Goal: Transaction & Acquisition: Purchase product/service

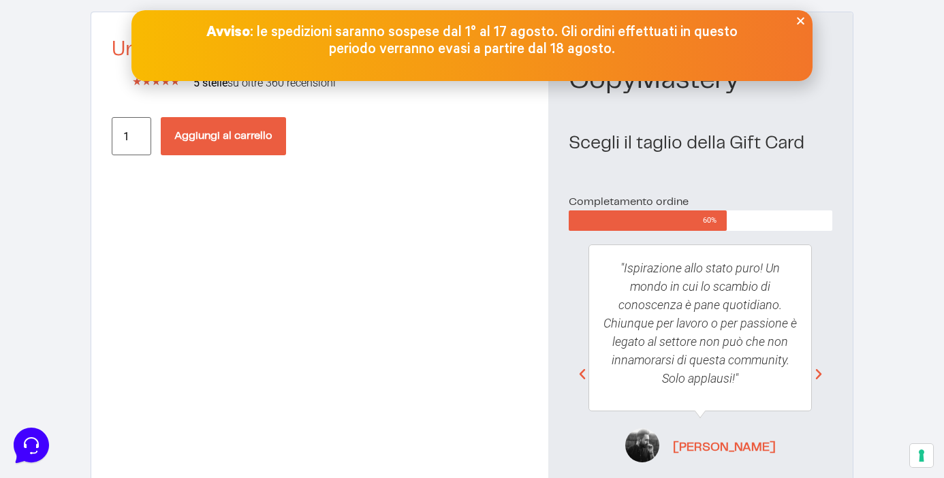
scroll to position [88, 0]
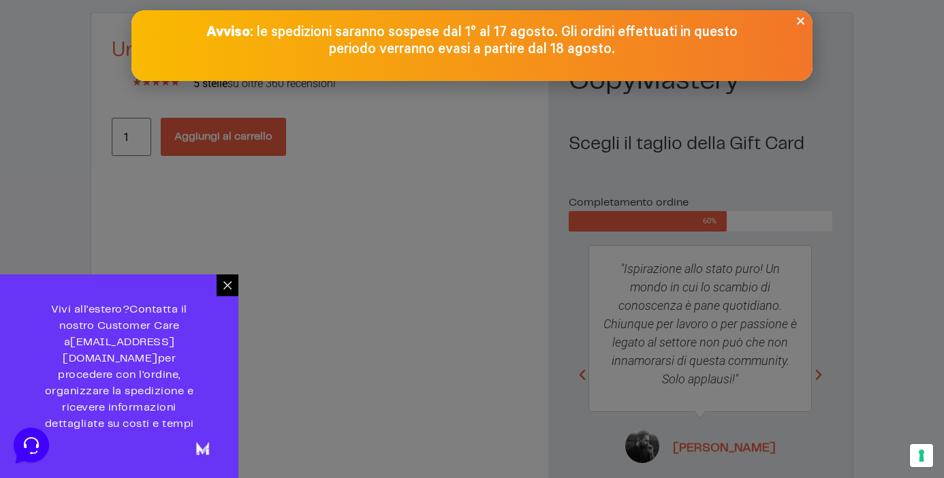
click at [252, 138] on div at bounding box center [472, 239] width 944 height 478
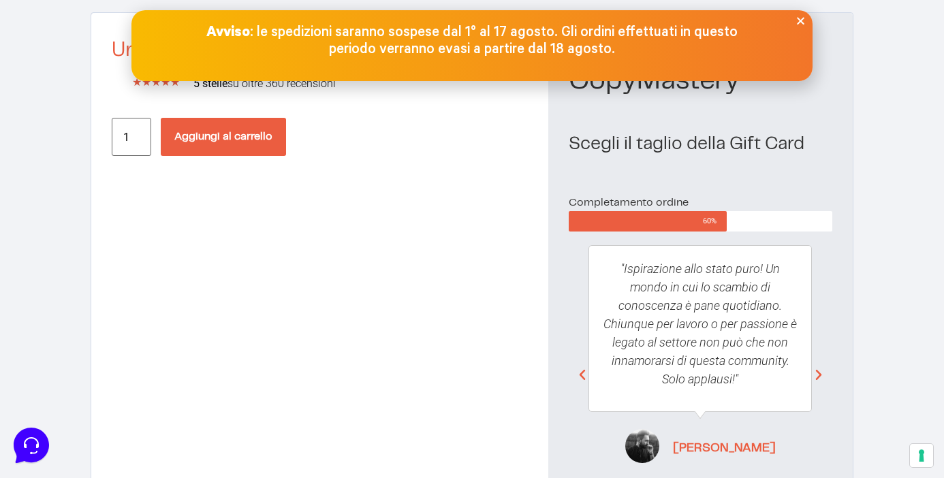
click at [245, 142] on button "Aggiungi al carrello" at bounding box center [223, 137] width 125 height 38
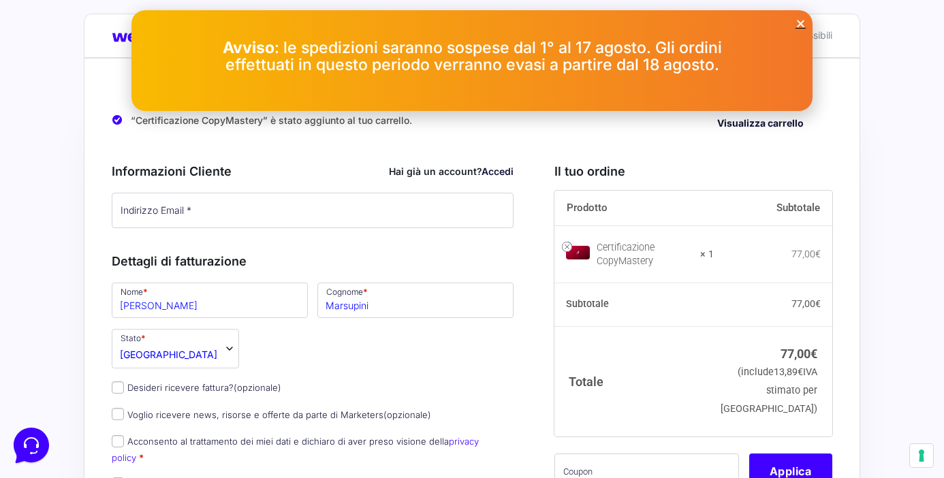
scroll to position [20, 0]
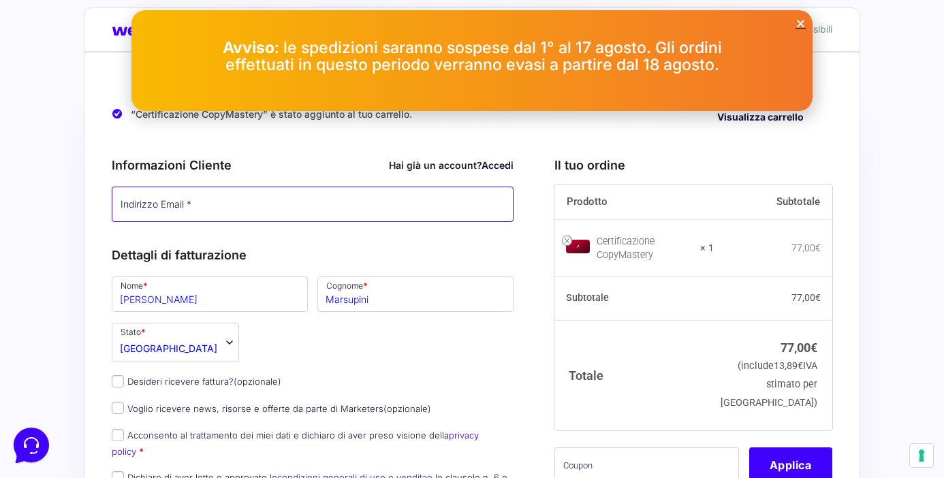
type input "marsupini.giulia@gmail.com"
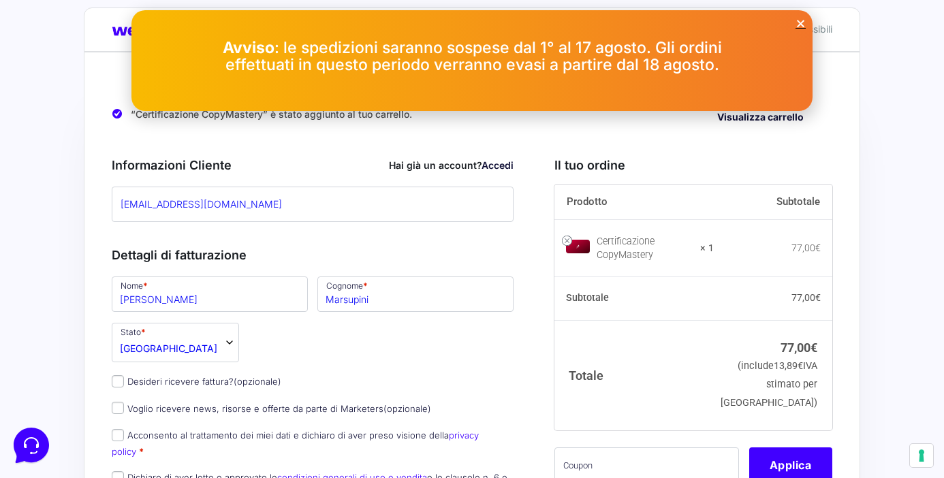
click at [803, 27] on icon "Close" at bounding box center [801, 23] width 10 height 10
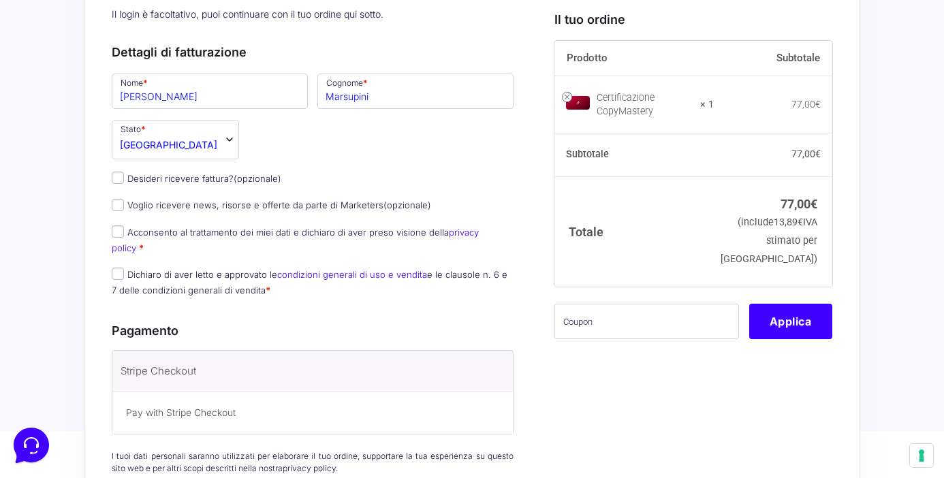
scroll to position [350, 0]
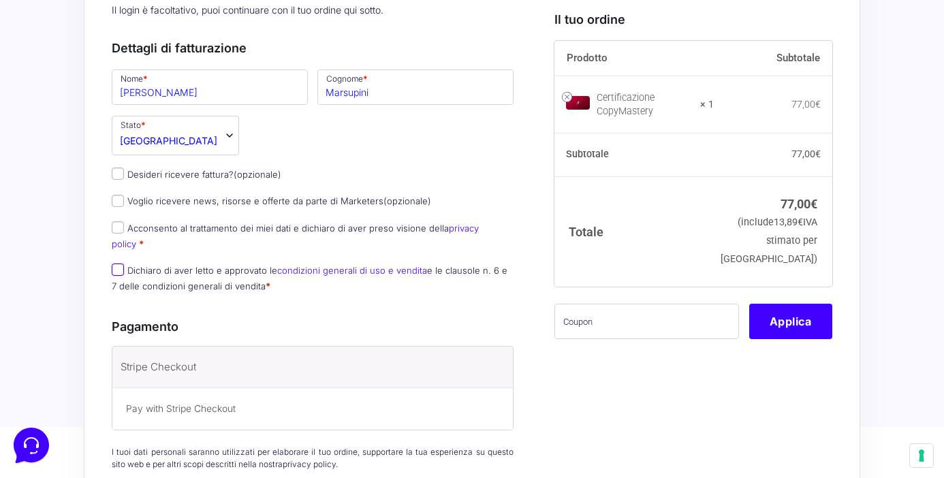
click at [122, 264] on input "Dichiaro di aver letto e approvato le condizioni generali di uso e vendita e le…" at bounding box center [118, 270] width 12 height 12
checkbox input "true"
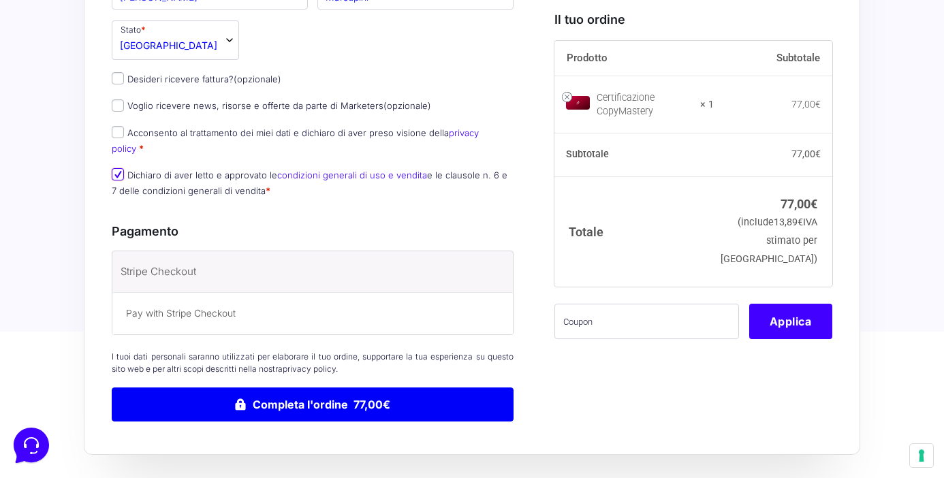
scroll to position [449, 0]
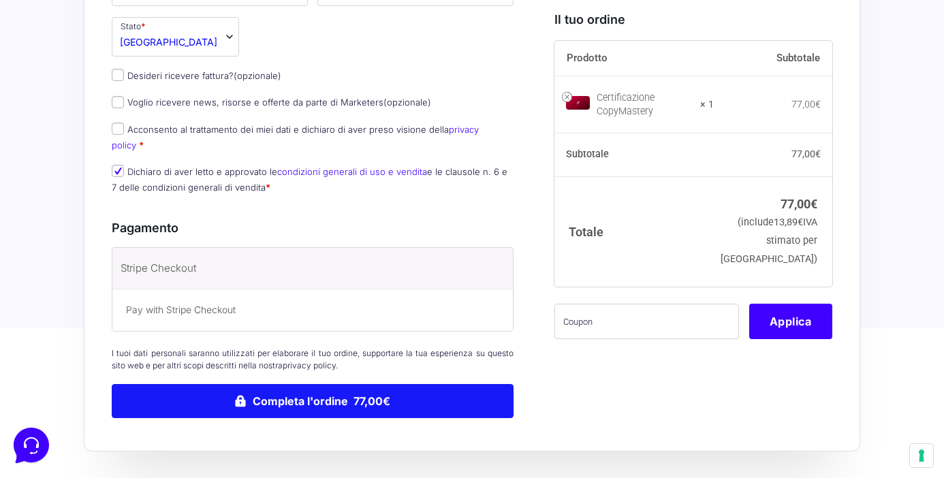
click at [392, 389] on button "Completa l'ordine 77,00€" at bounding box center [313, 401] width 402 height 34
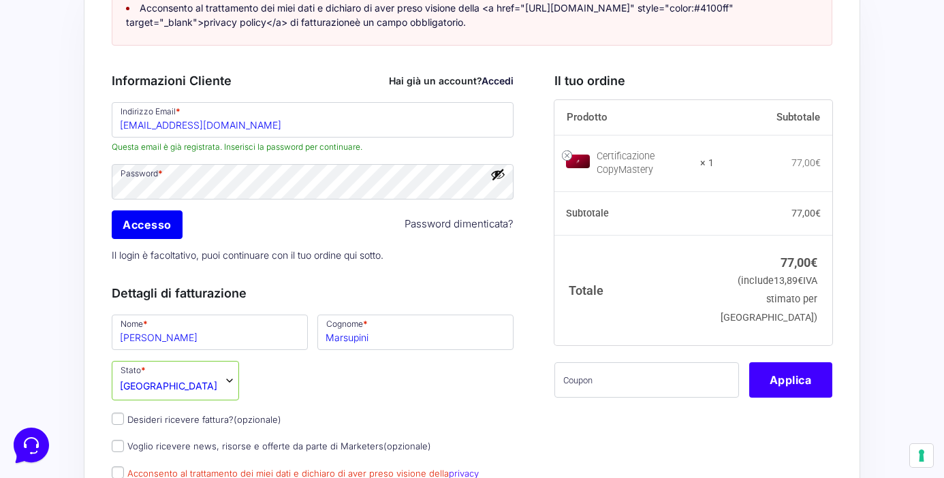
scroll to position [136, 0]
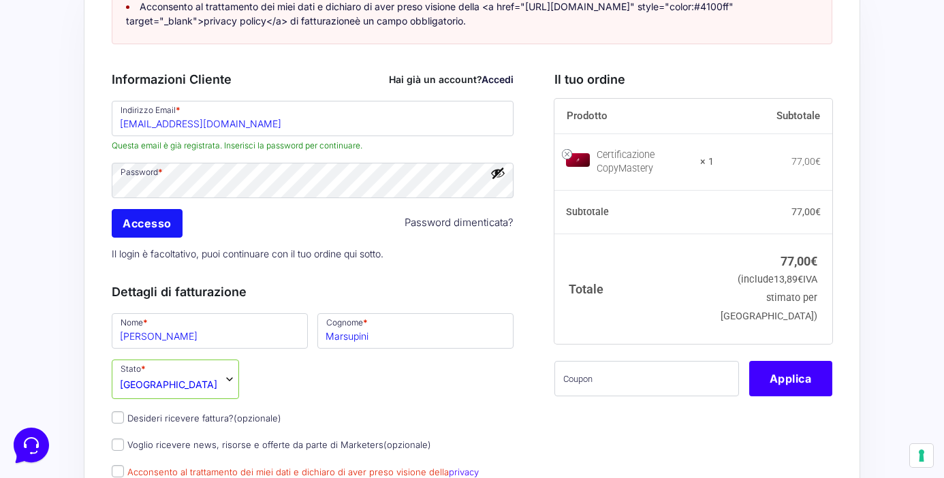
click at [145, 232] on input "Accesso" at bounding box center [147, 223] width 71 height 29
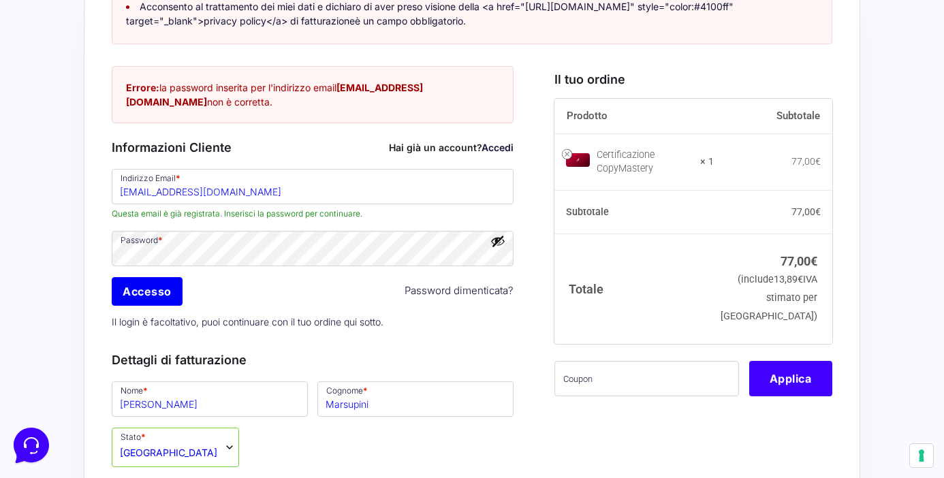
click at [497, 247] on button "Mostra password" at bounding box center [498, 241] width 15 height 15
click at [478, 294] on link "Password dimenticata?" at bounding box center [459, 291] width 109 height 16
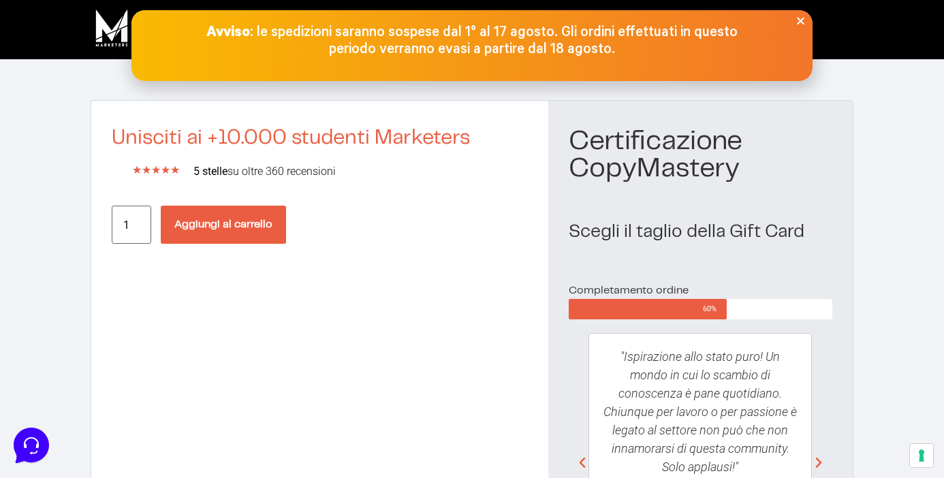
click at [251, 226] on button "Aggiungi al carrello" at bounding box center [223, 225] width 125 height 38
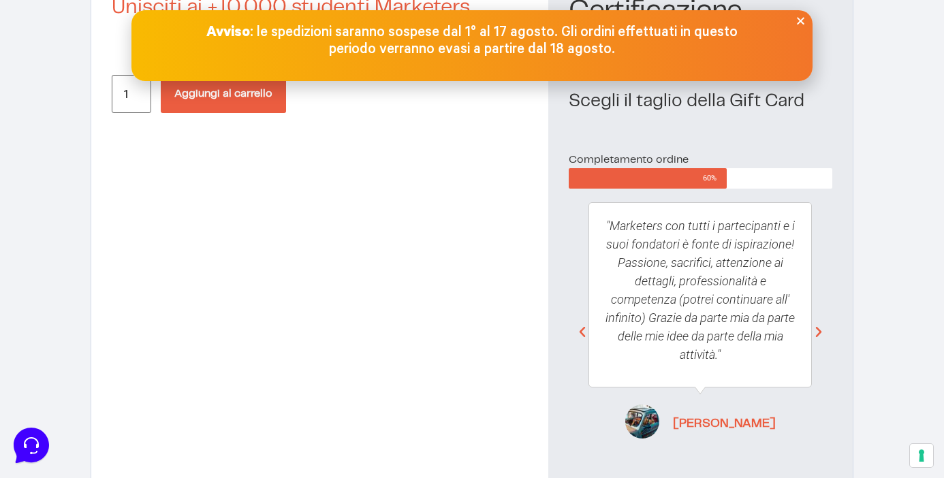
scroll to position [328, 0]
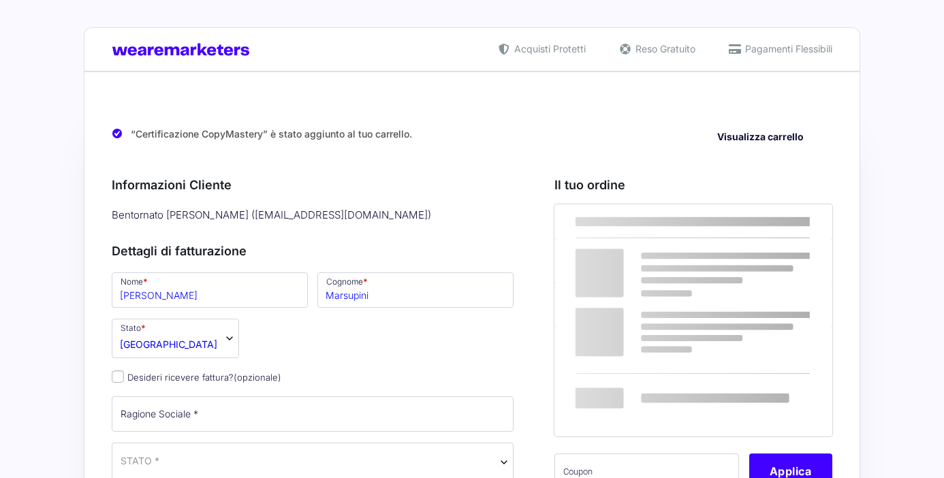
select select
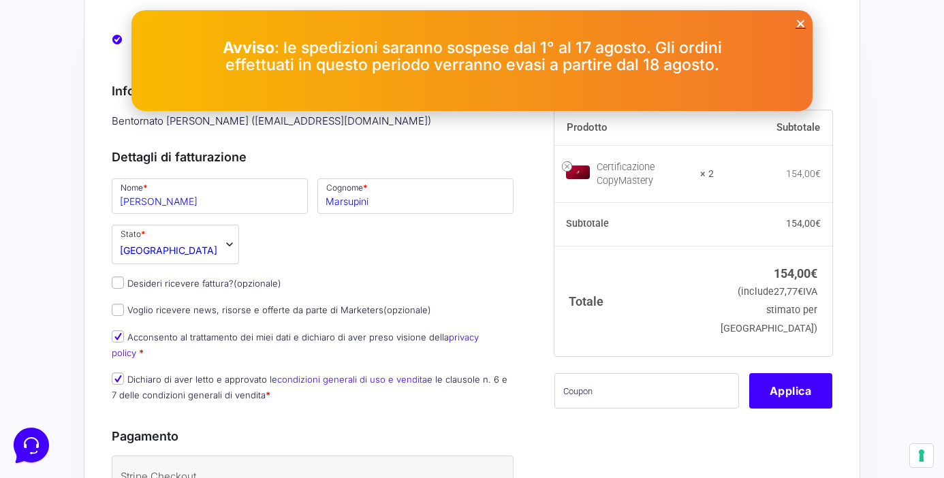
scroll to position [99, 0]
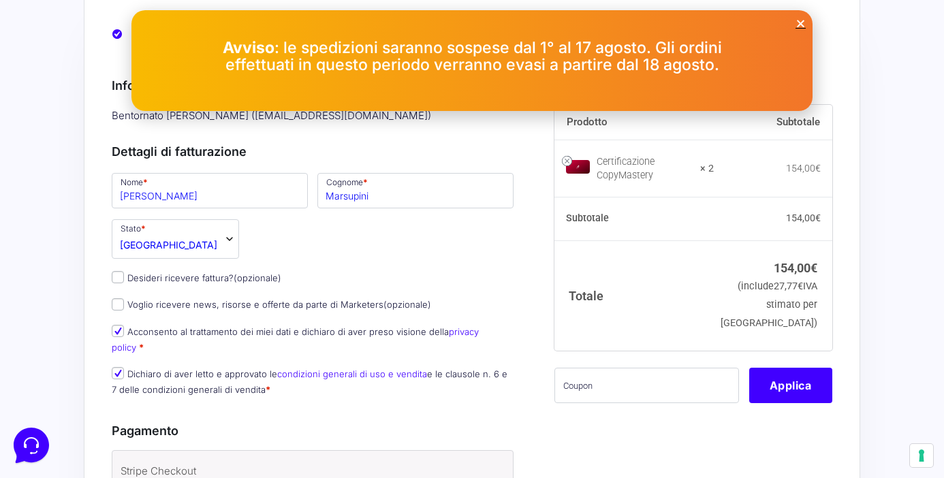
click at [714, 170] on strong "× 2" at bounding box center [707, 169] width 14 height 14
click at [570, 161] on link at bounding box center [567, 161] width 10 height 10
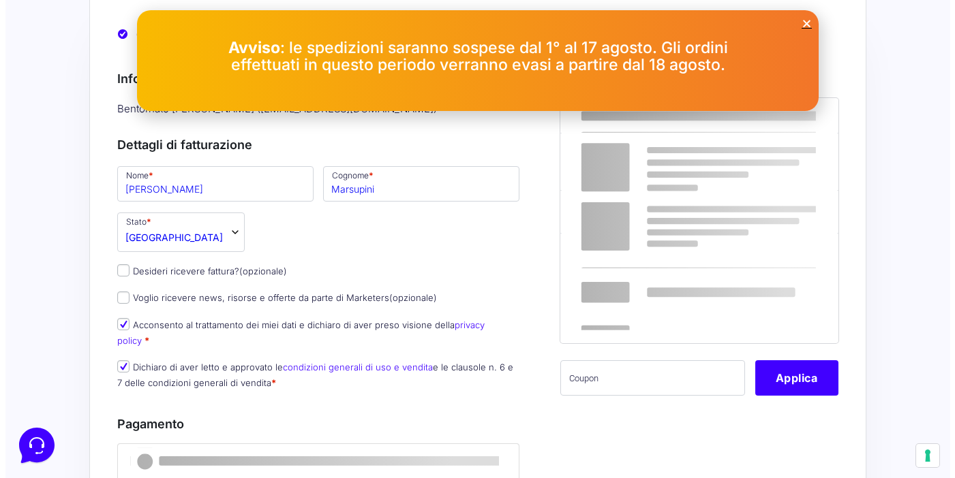
scroll to position [0, 0]
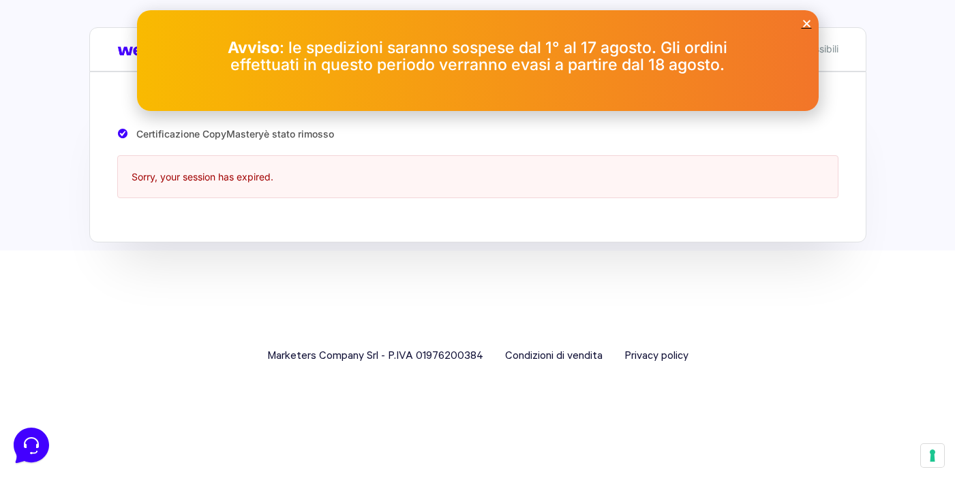
click at [809, 22] on icon "Close" at bounding box center [806, 23] width 10 height 10
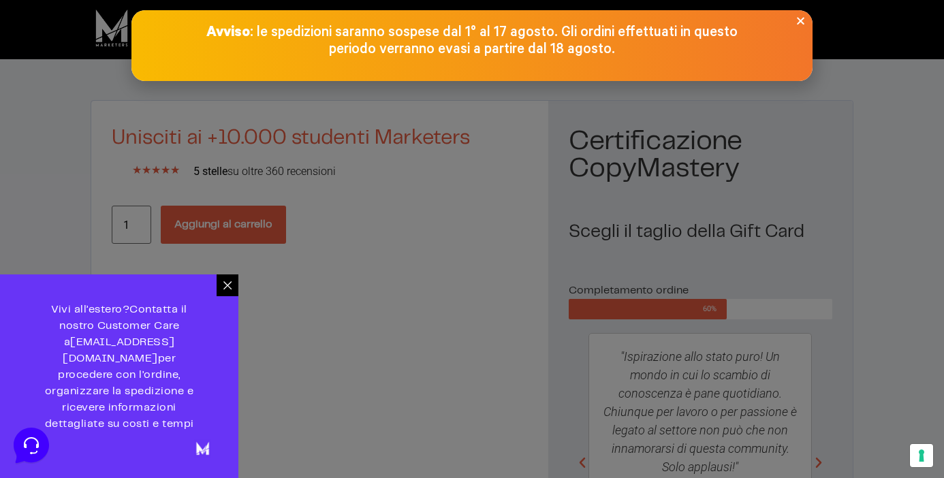
click at [223, 291] on icon at bounding box center [227, 285] width 11 height 11
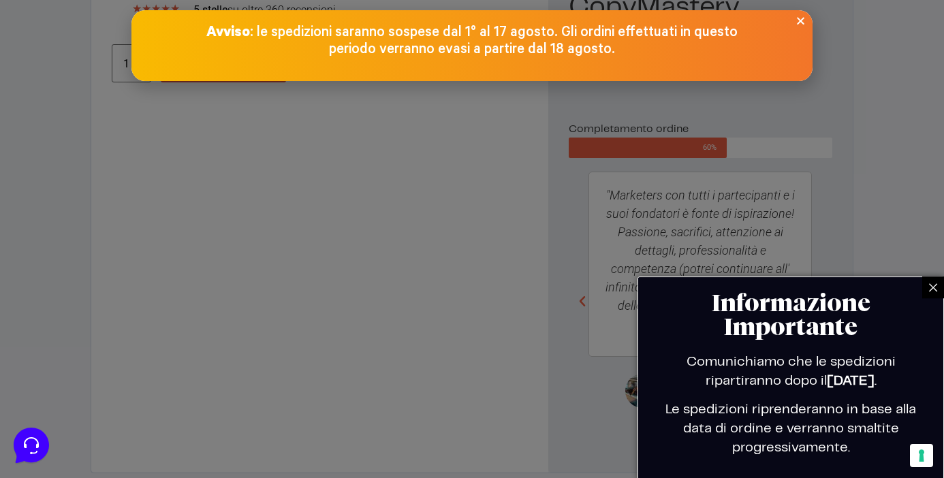
scroll to position [178, 0]
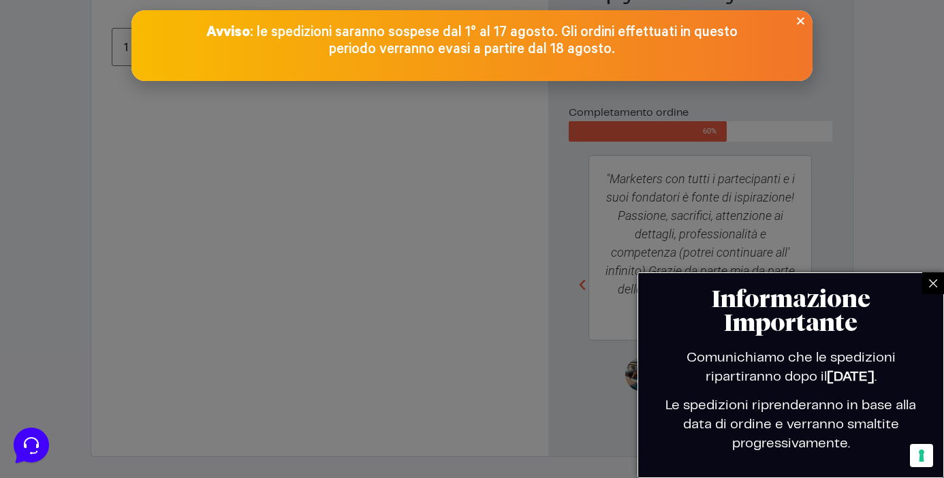
click at [927, 279] on div at bounding box center [934, 284] width 22 height 22
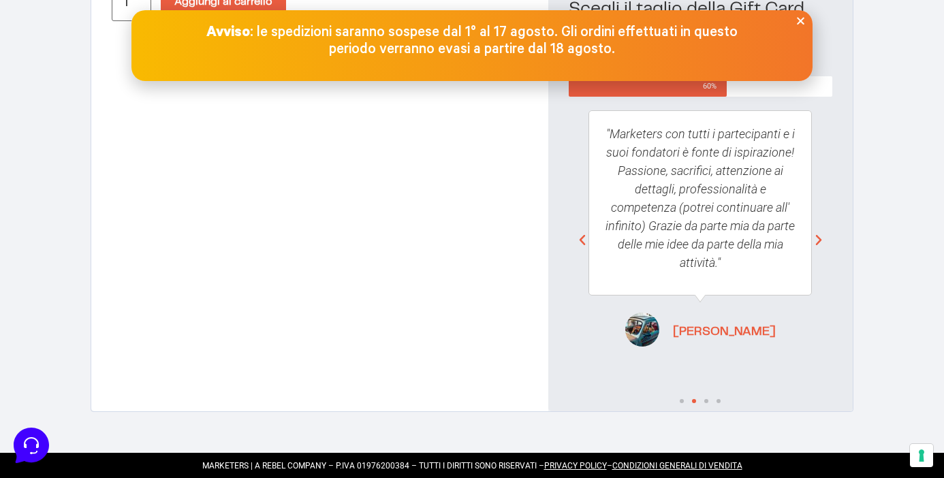
scroll to position [0, 0]
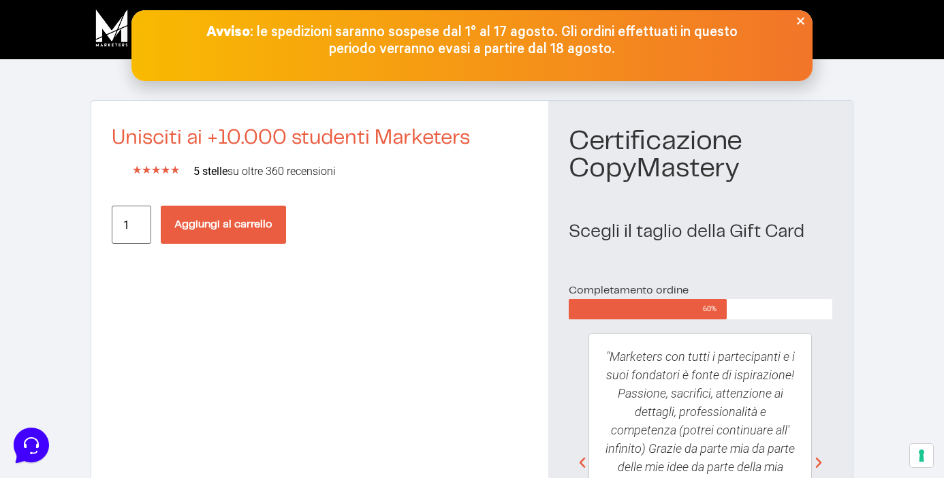
click at [704, 316] on span "60%" at bounding box center [715, 309] width 24 height 20
click at [665, 233] on h2 "Scegli il taglio della Gift Card" at bounding box center [701, 232] width 264 height 18
click at [679, 146] on h1 "Certificazione CopyMastery" at bounding box center [701, 155] width 264 height 55
click at [382, 133] on h2 "Unisciti ai +10.000 studenti Marketers" at bounding box center [320, 138] width 416 height 20
click at [135, 230] on input "1" at bounding box center [132, 225] width 40 height 38
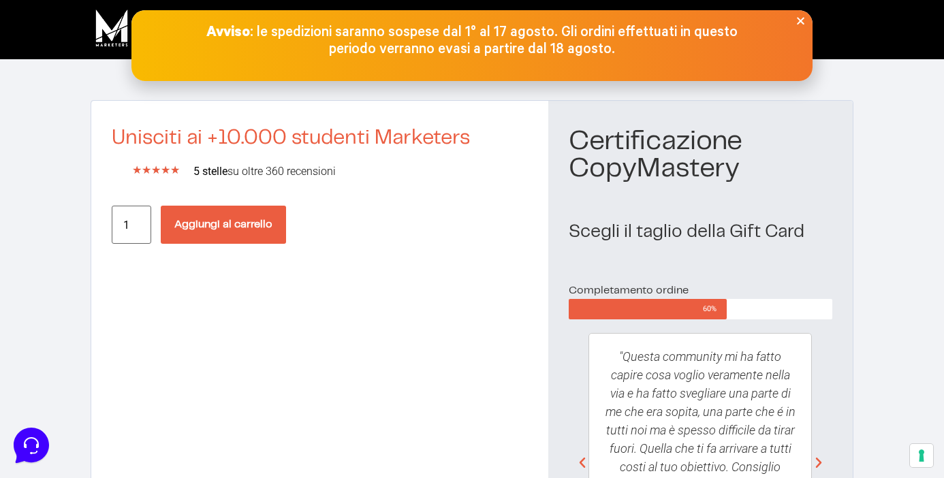
click at [223, 210] on button "Aggiungi al carrello" at bounding box center [223, 225] width 125 height 38
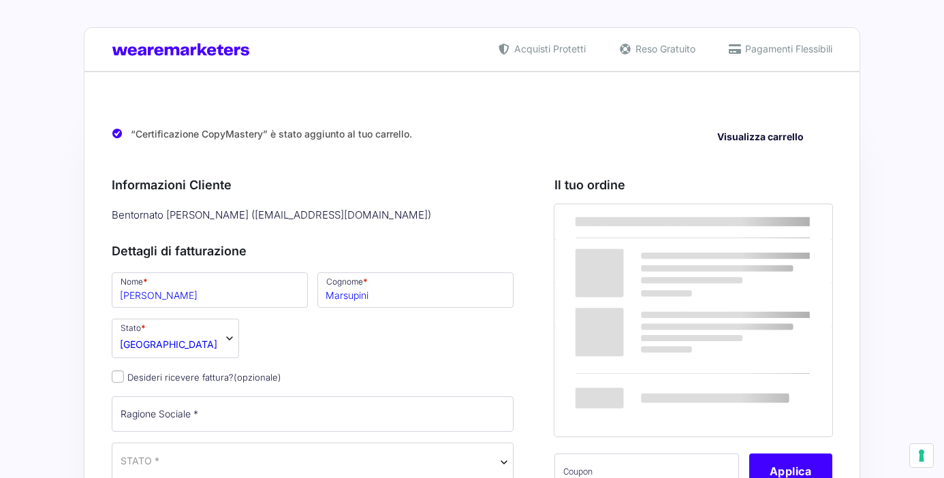
select select
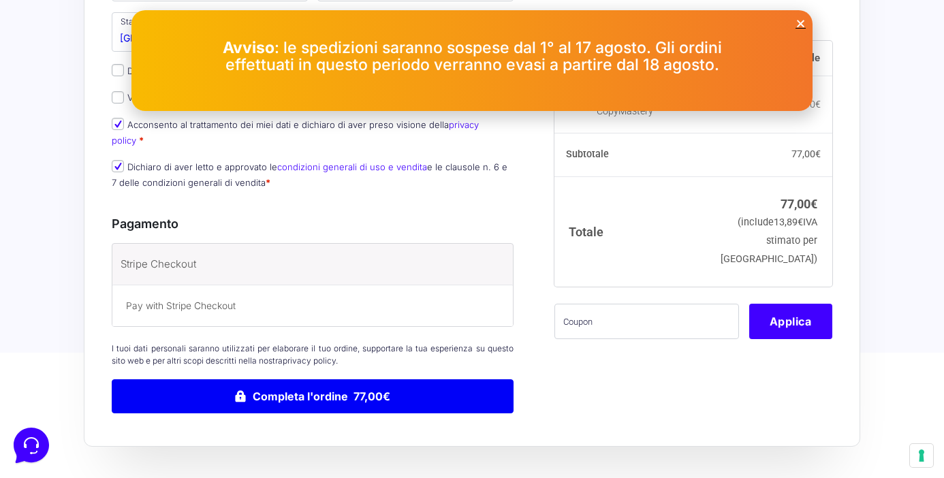
scroll to position [313, 0]
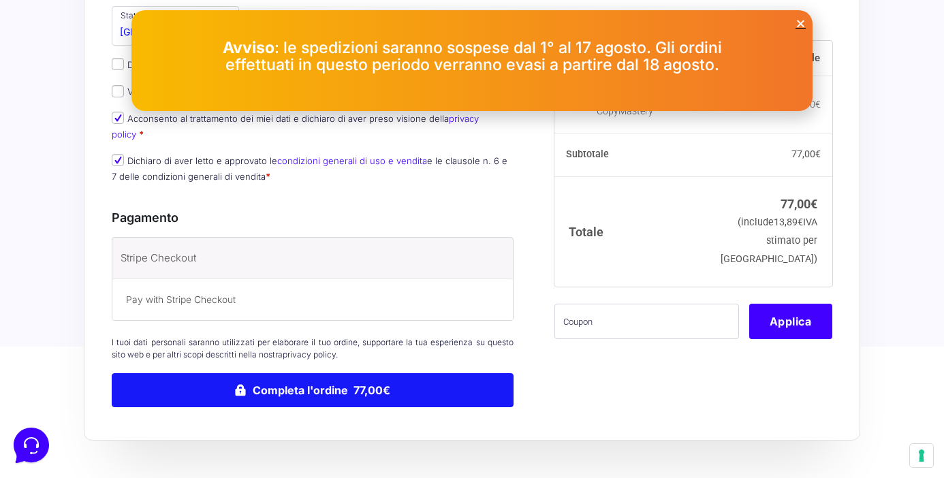
click at [421, 373] on button "Completa l'ordine 77,00€" at bounding box center [313, 390] width 402 height 34
